Goal: Information Seeking & Learning: Learn about a topic

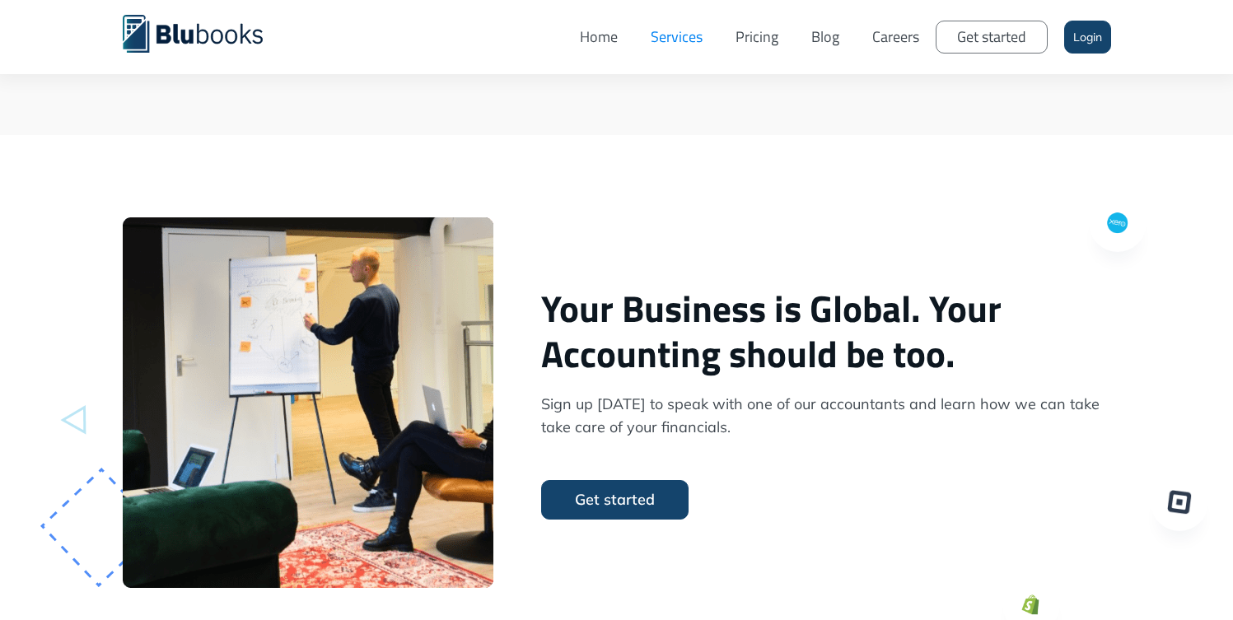
scroll to position [3856, 0]
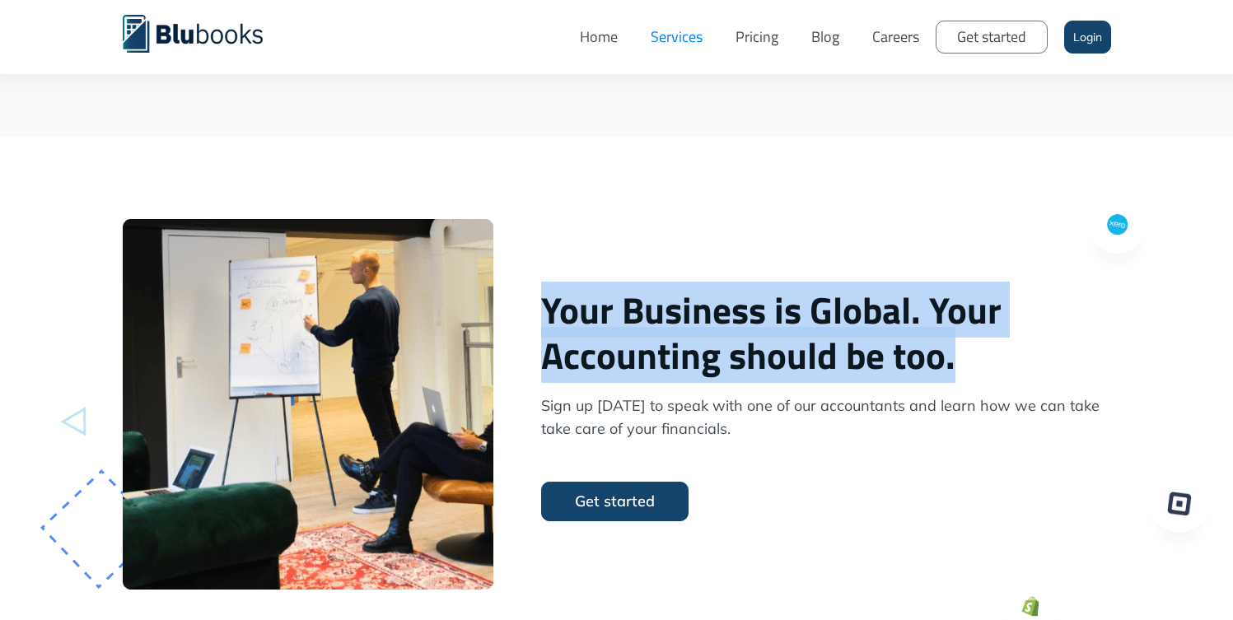
drag, startPoint x: 544, startPoint y: 347, endPoint x: 975, endPoint y: 394, distance: 433.2
click at [975, 394] on div "Your Business is Global. Your Accounting should be too. Sign up [DATE] to speak…" at bounding box center [826, 404] width 586 height 234
click at [975, 378] on h2 "Your Business is Global. Your Accounting should be too." at bounding box center [826, 332] width 570 height 91
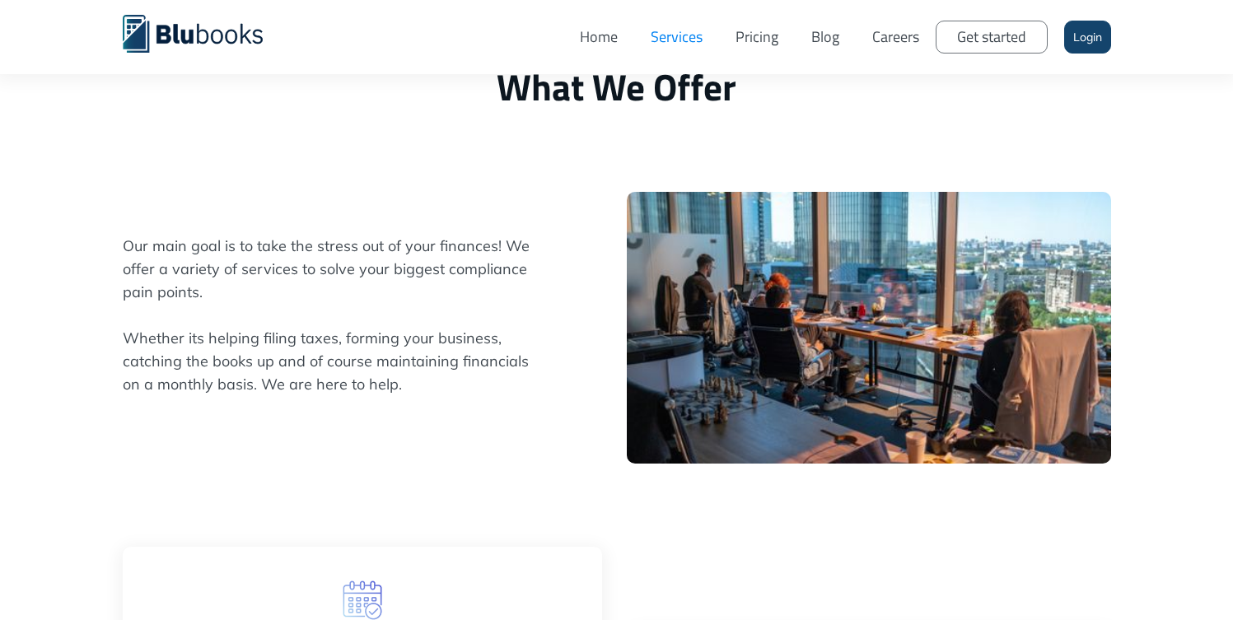
scroll to position [0, 0]
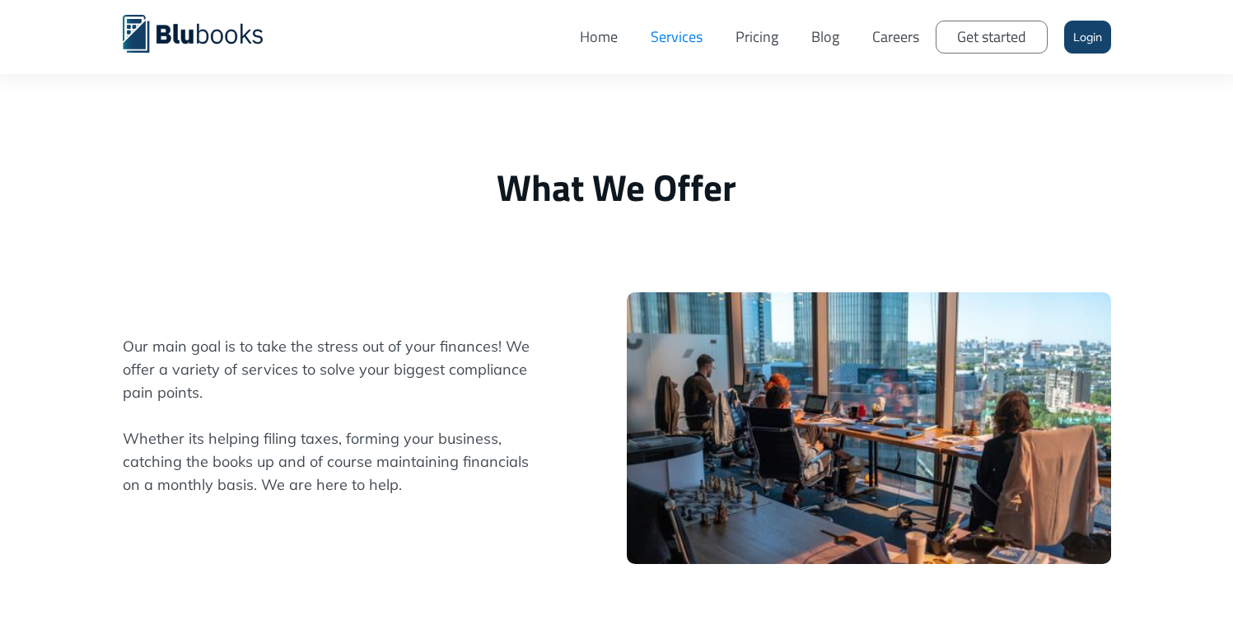
click at [600, 39] on link "Home" at bounding box center [598, 36] width 71 height 49
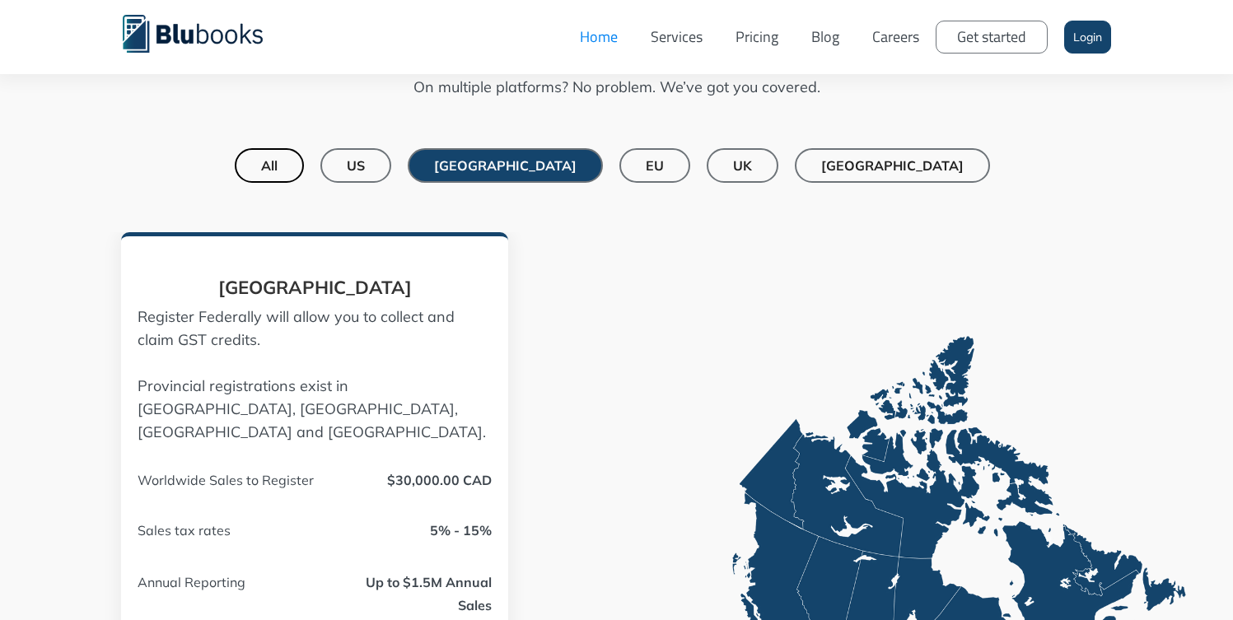
scroll to position [1282, 0]
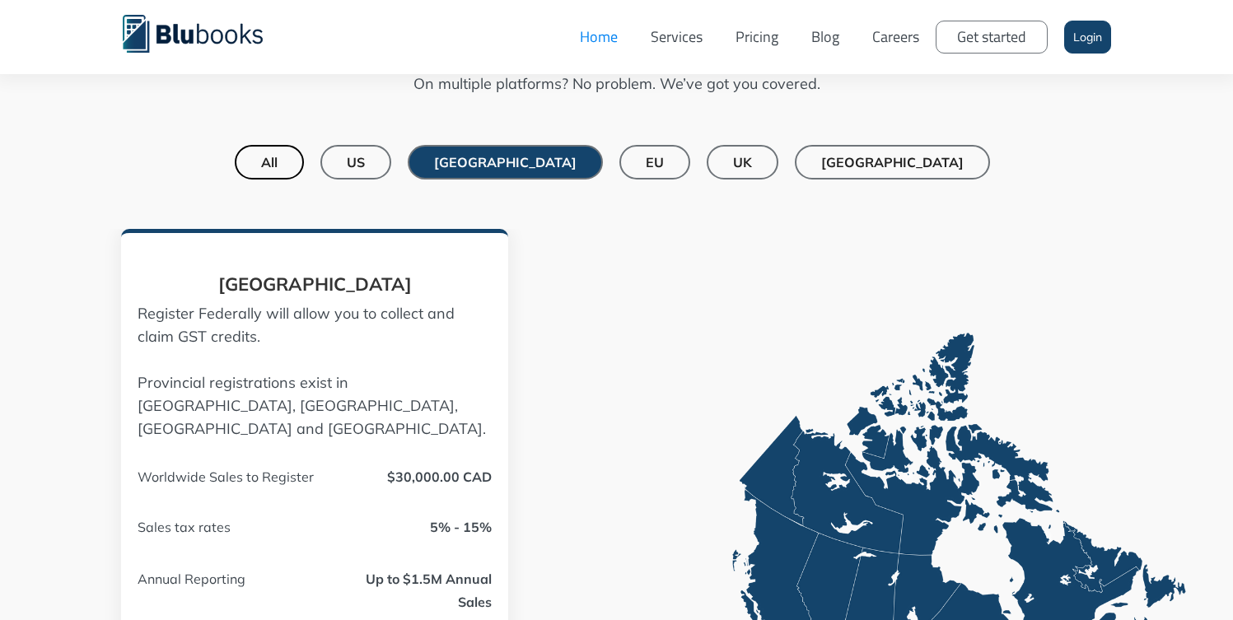
click at [391, 166] on link "US" at bounding box center [355, 162] width 71 height 35
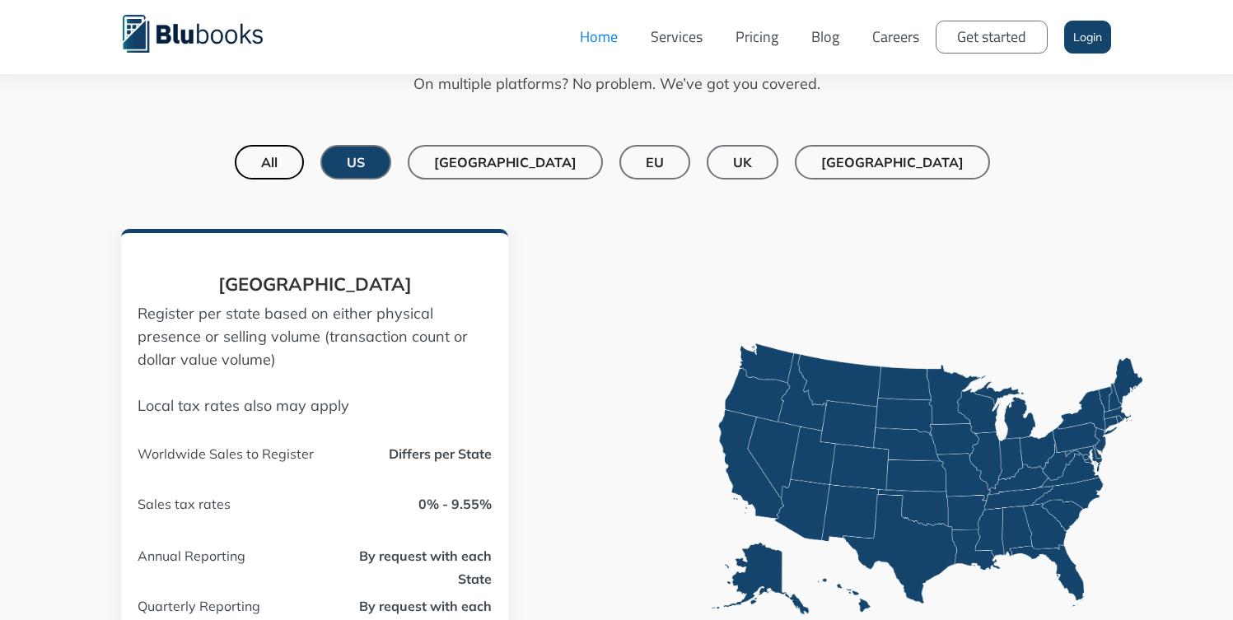
click at [554, 175] on link "[GEOGRAPHIC_DATA]" at bounding box center [505, 162] width 195 height 35
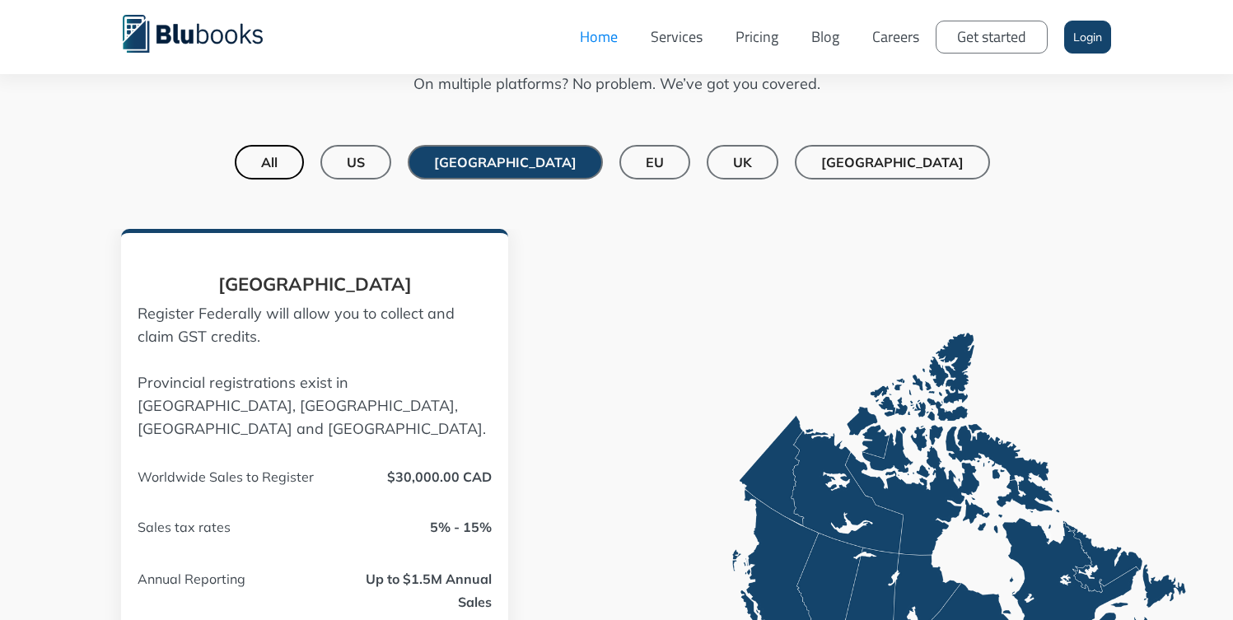
click at [654, 172] on link "EU" at bounding box center [654, 162] width 71 height 35
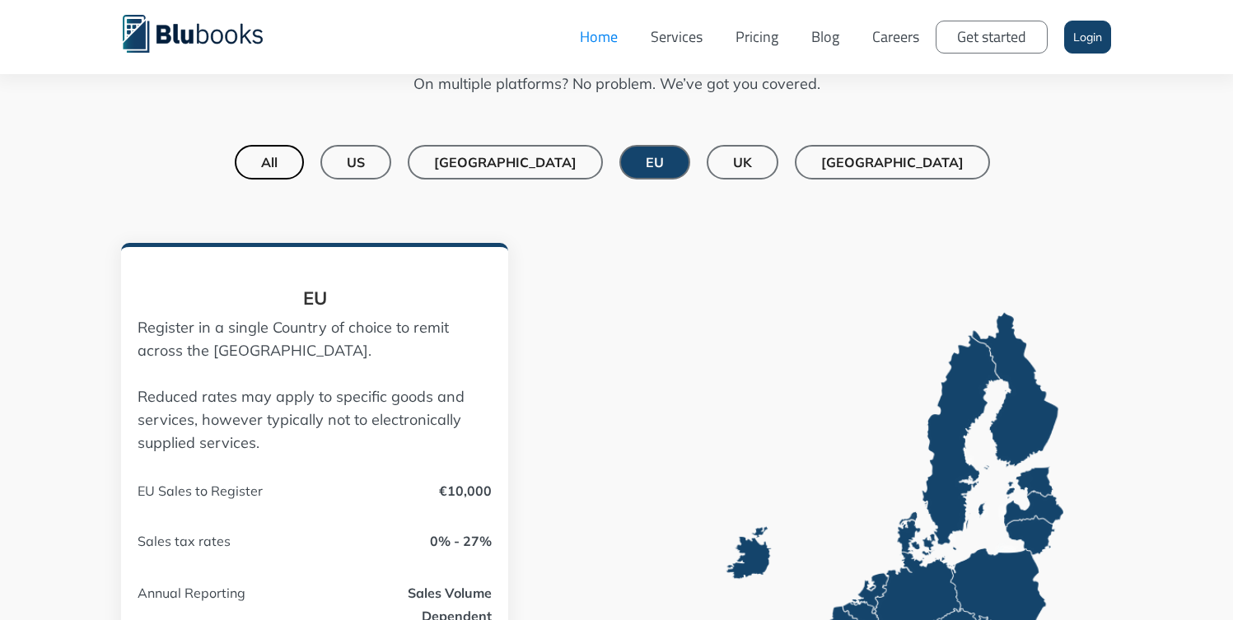
click at [726, 158] on link "UK" at bounding box center [742, 162] width 72 height 35
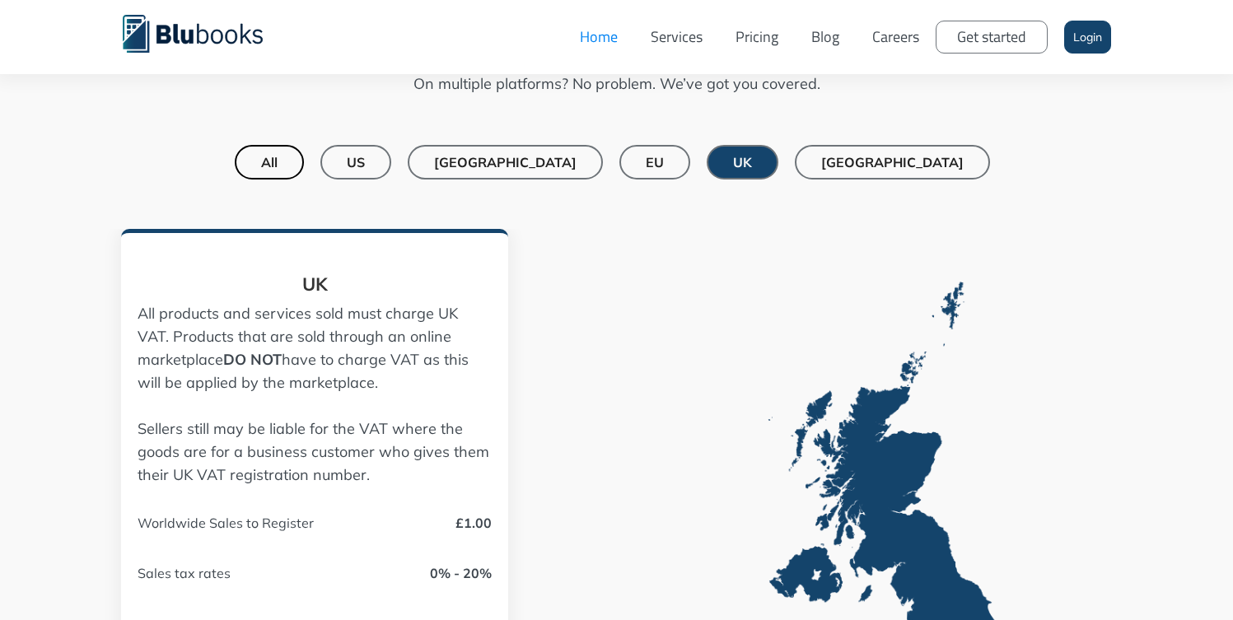
click at [832, 160] on div "[GEOGRAPHIC_DATA]" at bounding box center [892, 162] width 142 height 16
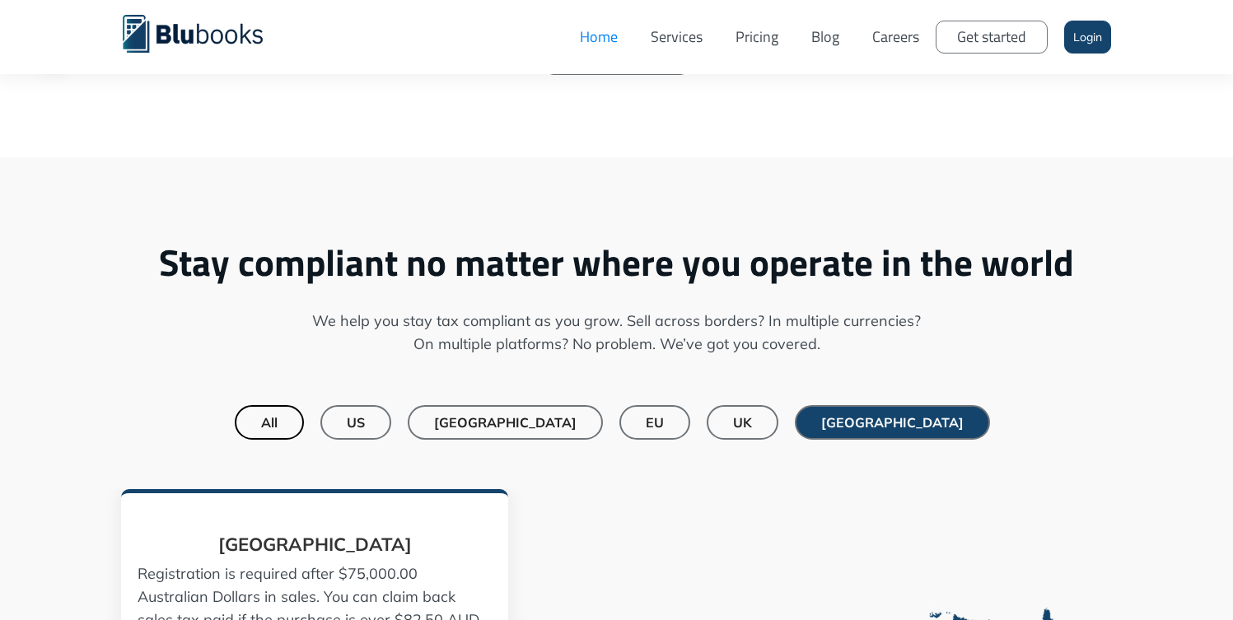
scroll to position [1021, 0]
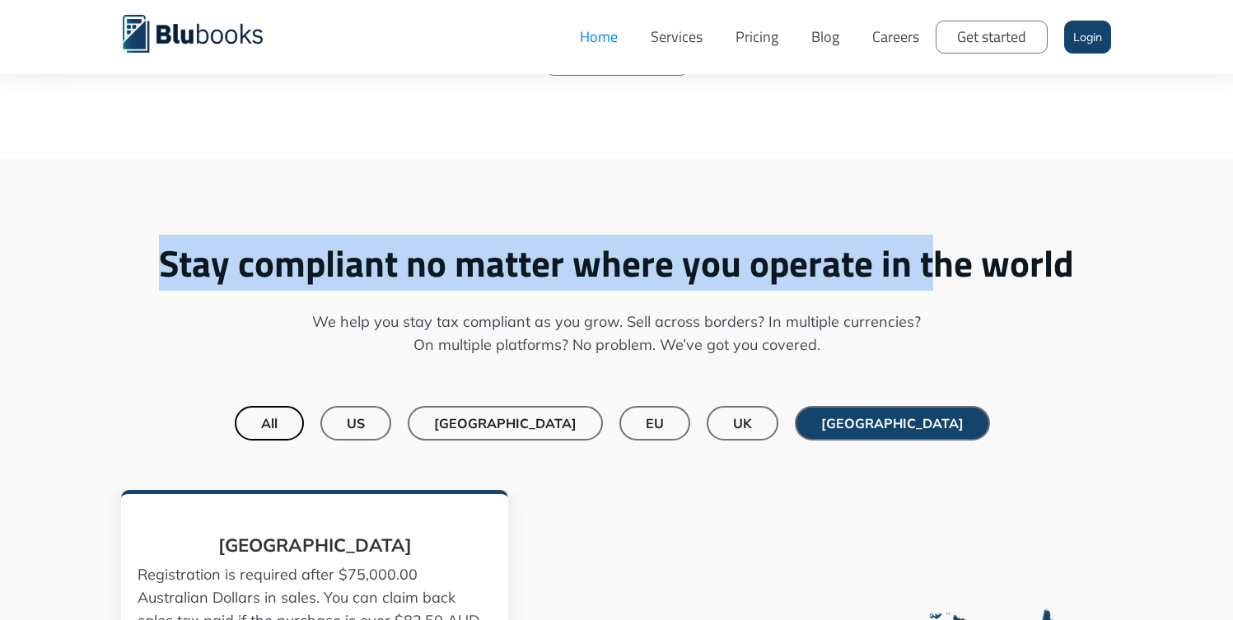
drag, startPoint x: 148, startPoint y: 263, endPoint x: 928, endPoint y: 281, distance: 779.9
click at [928, 281] on h2 "Stay compliant no matter where you operate in the world" at bounding box center [617, 262] width 988 height 45
click at [927, 281] on h2 "Stay compliant no matter where you operate in the world" at bounding box center [617, 262] width 988 height 45
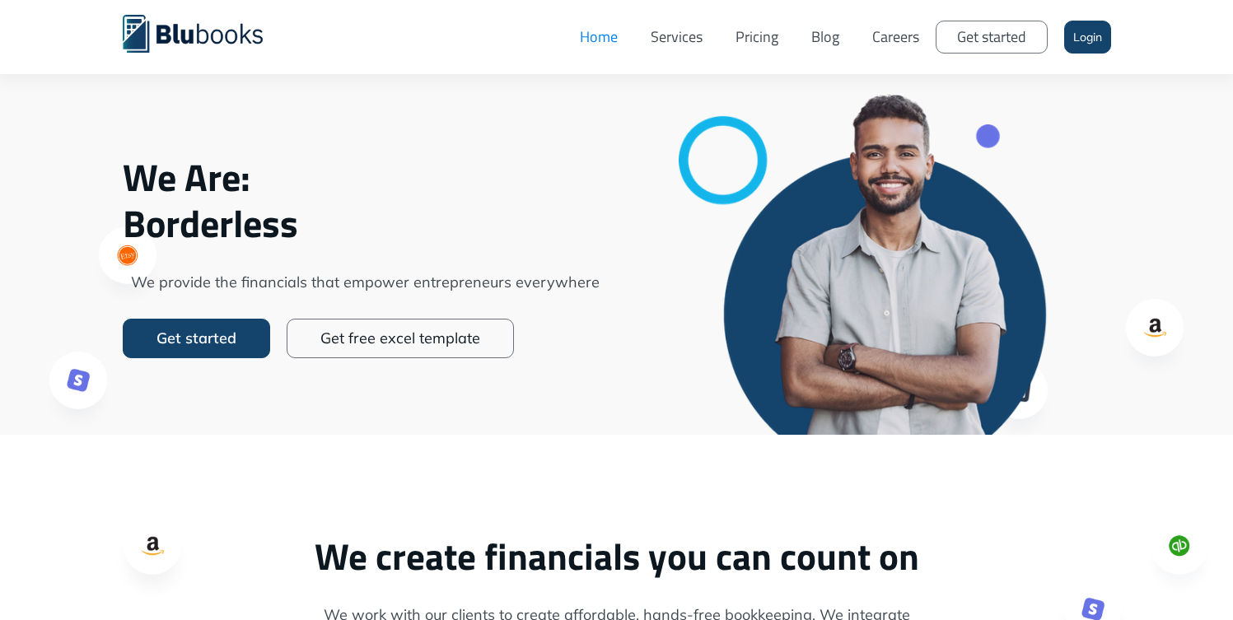
scroll to position [0, 0]
